Goal: Information Seeking & Learning: Learn about a topic

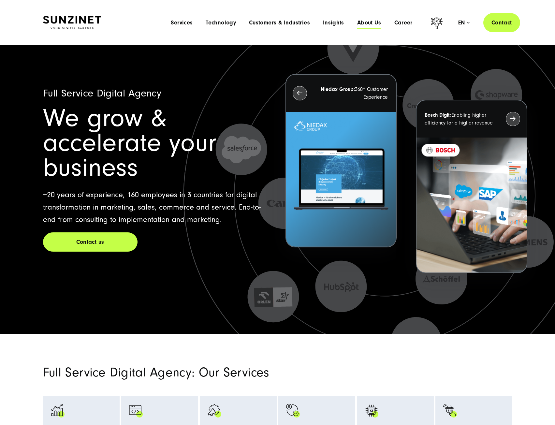
click at [372, 21] on span "About Us" at bounding box center [369, 23] width 24 height 7
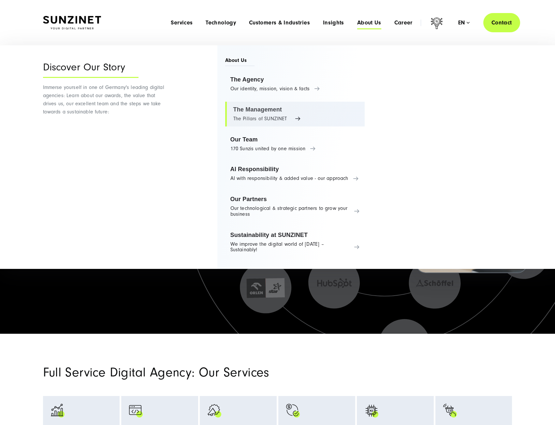
click at [270, 109] on link "The Management The Pillars of SUNZINET" at bounding box center [295, 114] width 140 height 25
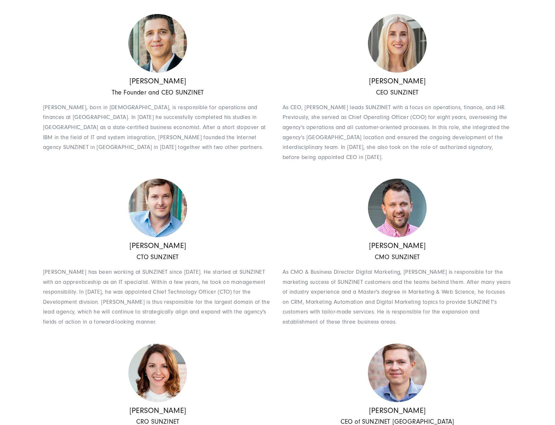
scroll to position [261, 0]
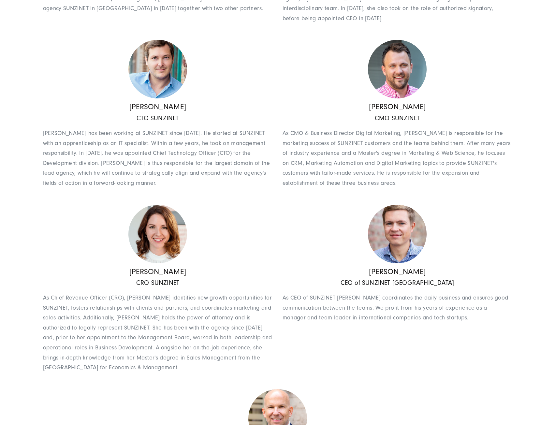
click at [394, 230] on img at bounding box center [397, 234] width 59 height 59
drag, startPoint x: 394, startPoint y: 230, endPoint x: 343, endPoint y: 217, distance: 52.3
click at [343, 217] on div "[PERSON_NAME] CEO of SUNZINET Poland As CEO of SUNZINET [PERSON_NAME] coordinat…" at bounding box center [395, 292] width 235 height 175
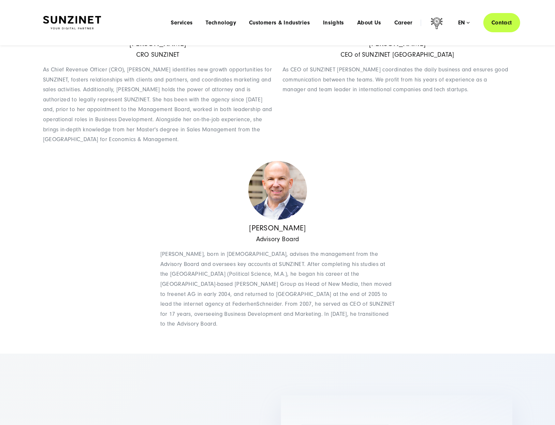
scroll to position [326, 0]
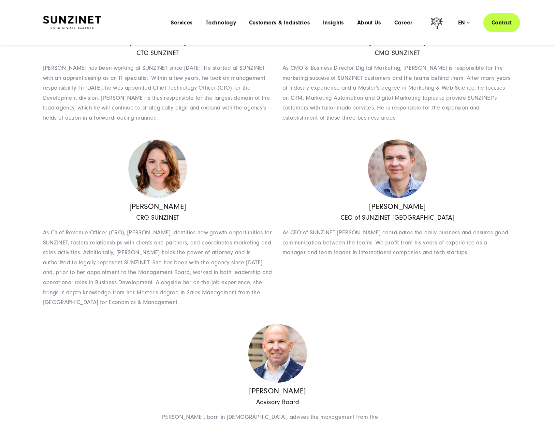
click at [403, 180] on img at bounding box center [397, 169] width 59 height 59
drag, startPoint x: 354, startPoint y: 213, endPoint x: 448, endPoint y: 217, distance: 94.0
click at [442, 217] on div "[PERSON_NAME] CEO of SUNZINET Poland As CEO of SUNZINET [PERSON_NAME] coordinat…" at bounding box center [398, 233] width 230 height 62
click at [448, 217] on h5 "CEO of SUNZINET [GEOGRAPHIC_DATA]" at bounding box center [398, 218] width 230 height 7
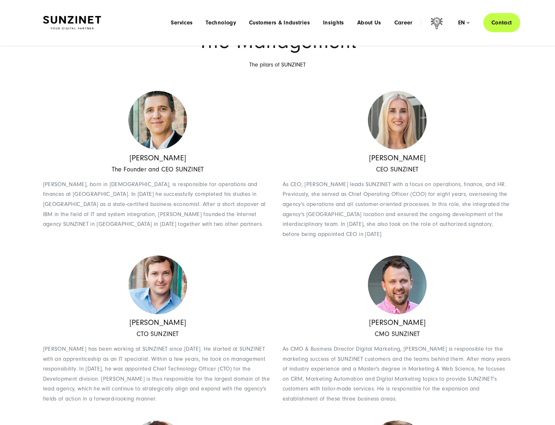
scroll to position [0, 0]
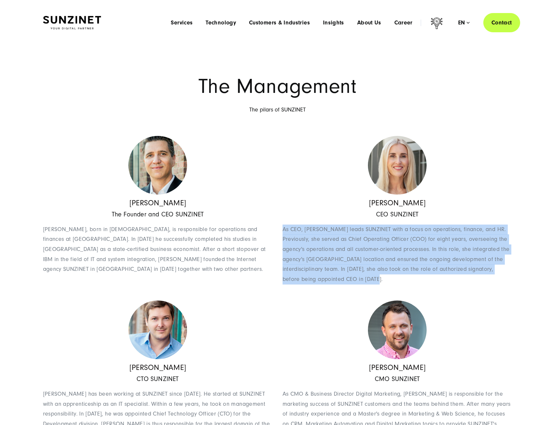
drag, startPoint x: 288, startPoint y: 231, endPoint x: 459, endPoint y: 282, distance: 178.3
click at [459, 282] on p "As CEO, [PERSON_NAME] leads SUNZINET with a focus on operations, finance, and H…" at bounding box center [398, 255] width 230 height 60
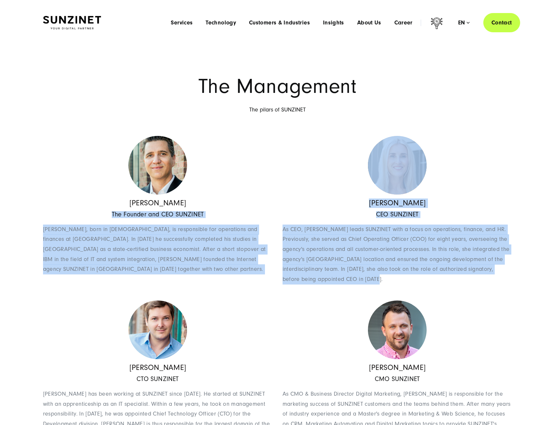
drag, startPoint x: 403, startPoint y: 285, endPoint x: 53, endPoint y: 220, distance: 355.9
click at [52, 220] on div "The Founder and CEO SUNZINET [PERSON_NAME], born in [DEMOGRAPHIC_DATA], is resp…" at bounding box center [158, 246] width 230 height 70
click at [52, 221] on div "The Founder and CEO SUNZINET [PERSON_NAME], born in [DEMOGRAPHIC_DATA], is resp…" at bounding box center [158, 246] width 230 height 70
click at [115, 241] on span "[PERSON_NAME], born in [DEMOGRAPHIC_DATA], is responsible for operations and fi…" at bounding box center [154, 249] width 223 height 47
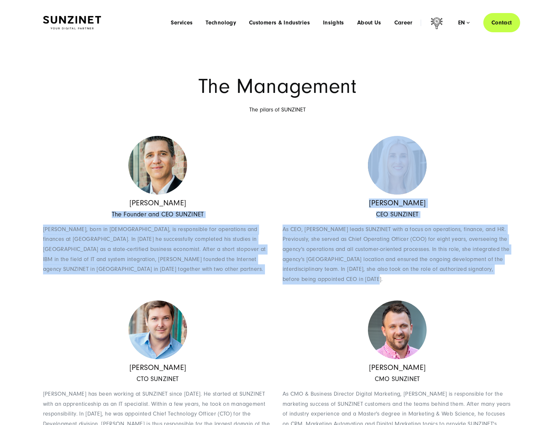
click at [53, 231] on span "[PERSON_NAME], born in [DEMOGRAPHIC_DATA], is responsible for operations and fi…" at bounding box center [154, 249] width 223 height 47
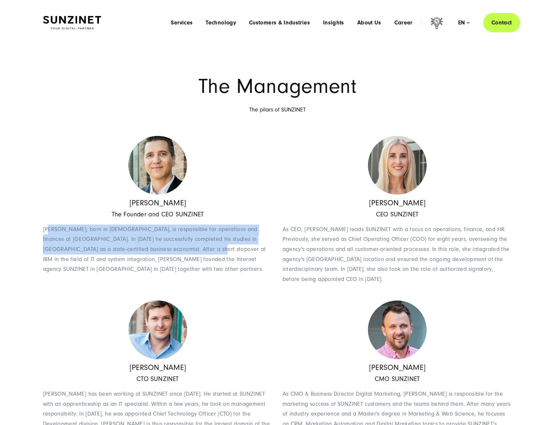
drag, startPoint x: 50, startPoint y: 227, endPoint x: 232, endPoint y: 254, distance: 183.8
click at [222, 252] on span "[PERSON_NAME], born in [DEMOGRAPHIC_DATA], is responsible for operations and fi…" at bounding box center [154, 249] width 223 height 47
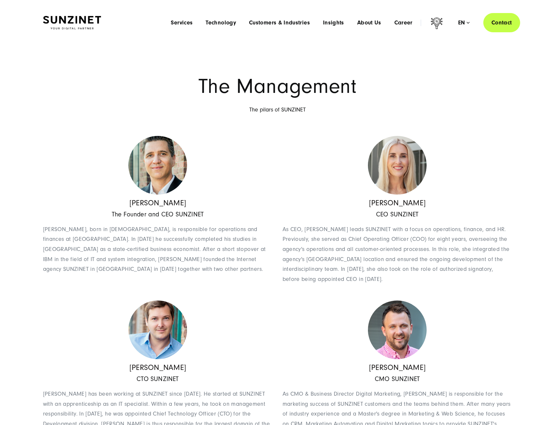
click at [232, 254] on p "[PERSON_NAME], born in [DEMOGRAPHIC_DATA], is responsible for operations and fi…" at bounding box center [158, 250] width 230 height 50
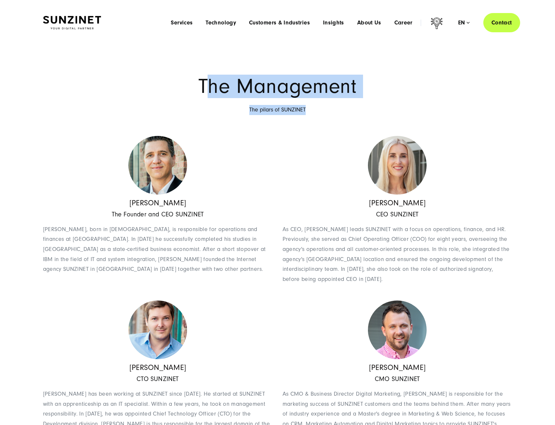
drag, startPoint x: 210, startPoint y: 75, endPoint x: 382, endPoint y: 106, distance: 174.9
click at [382, 106] on div "The Management The pilars of SUNZINET" at bounding box center [277, 96] width 469 height 38
click at [383, 106] on p "The pilars of SUNZINET" at bounding box center [277, 110] width 469 height 10
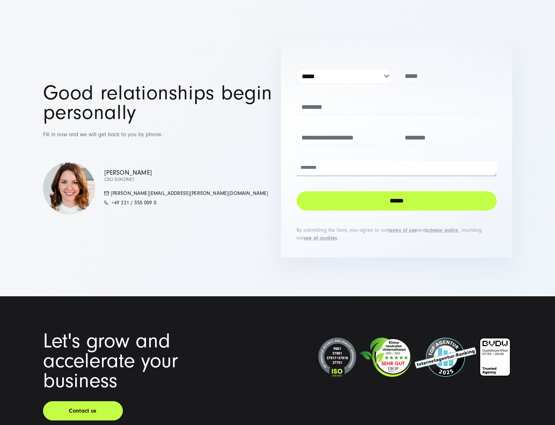
scroll to position [848, 0]
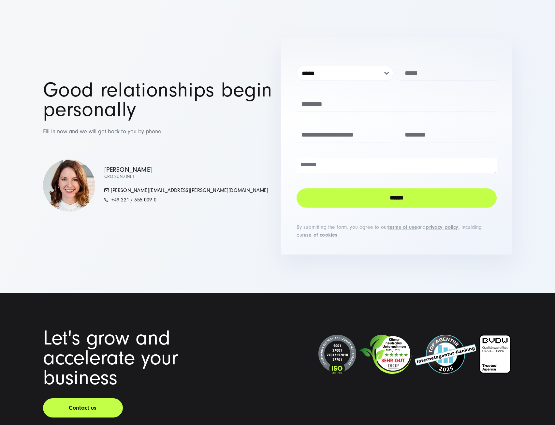
click at [239, 113] on div "Good relationships begin personally Fill in now and we will get back to you by …" at bounding box center [158, 108] width 231 height 57
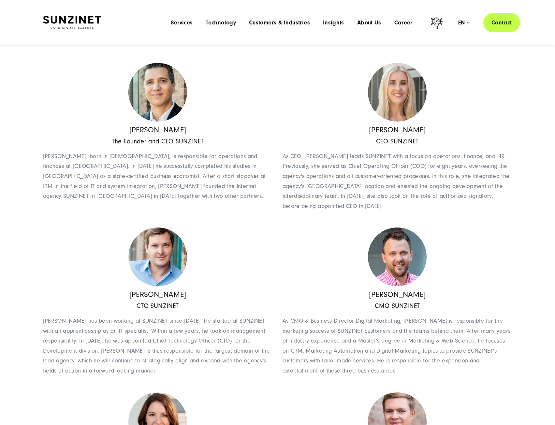
scroll to position [0, 0]
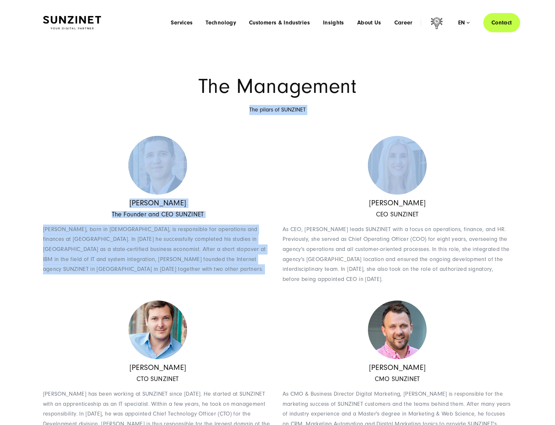
drag, startPoint x: 252, startPoint y: 116, endPoint x: 375, endPoint y: 131, distance: 124.2
click at [362, 104] on div "The Management The pilars of SUNZINET" at bounding box center [277, 96] width 469 height 38
drag, startPoint x: 338, startPoint y: 99, endPoint x: 223, endPoint y: 86, distance: 115.1
click at [337, 98] on div "The Management The pilars of SUNZINET" at bounding box center [277, 96] width 469 height 38
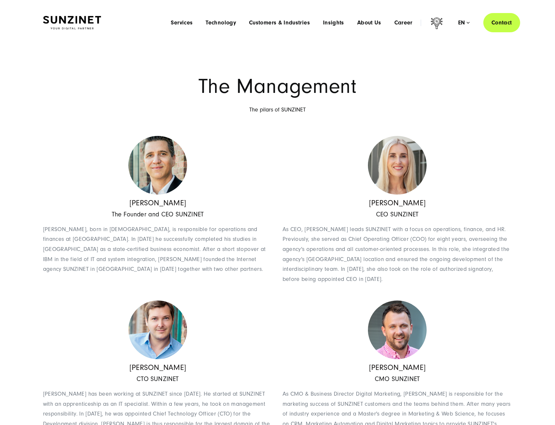
click at [196, 82] on h1 "The Management" at bounding box center [277, 87] width 469 height 20
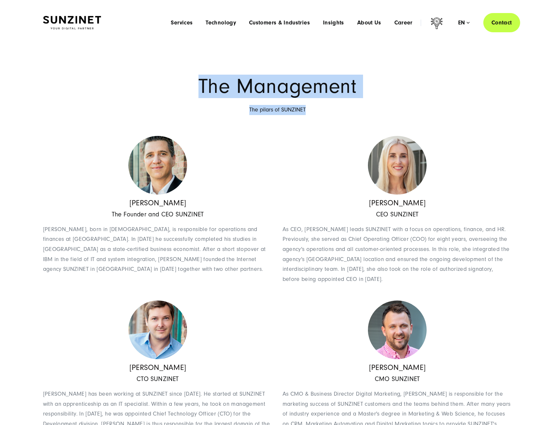
drag, startPoint x: 199, startPoint y: 80, endPoint x: 365, endPoint y: 102, distance: 166.9
click at [365, 102] on div "The Management The pilars of SUNZINET" at bounding box center [277, 96] width 469 height 38
drag, startPoint x: 365, startPoint y: 102, endPoint x: 379, endPoint y: 89, distance: 19.1
click at [365, 102] on div "The Management The pilars of SUNZINET" at bounding box center [277, 96] width 469 height 38
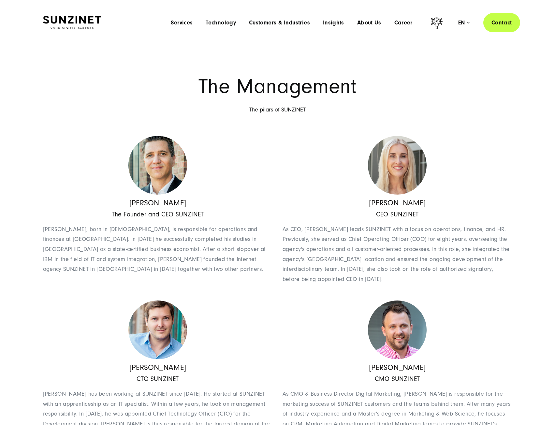
click at [113, 39] on header "Smart Search AI Here you can ask a specific question about our agency and our s…" at bounding box center [277, 22] width 555 height 45
